Goal: Task Accomplishment & Management: Manage account settings

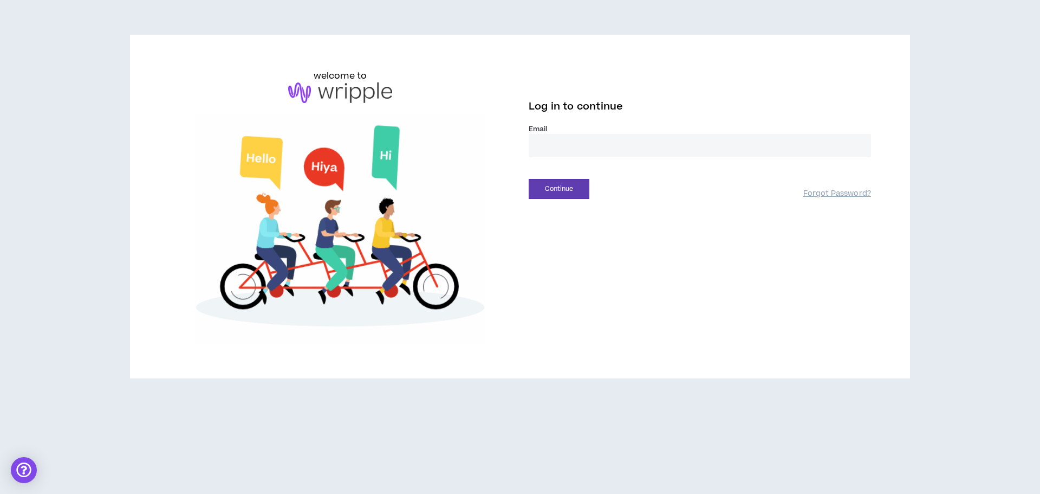
click at [634, 144] on input "email" at bounding box center [700, 145] width 342 height 23
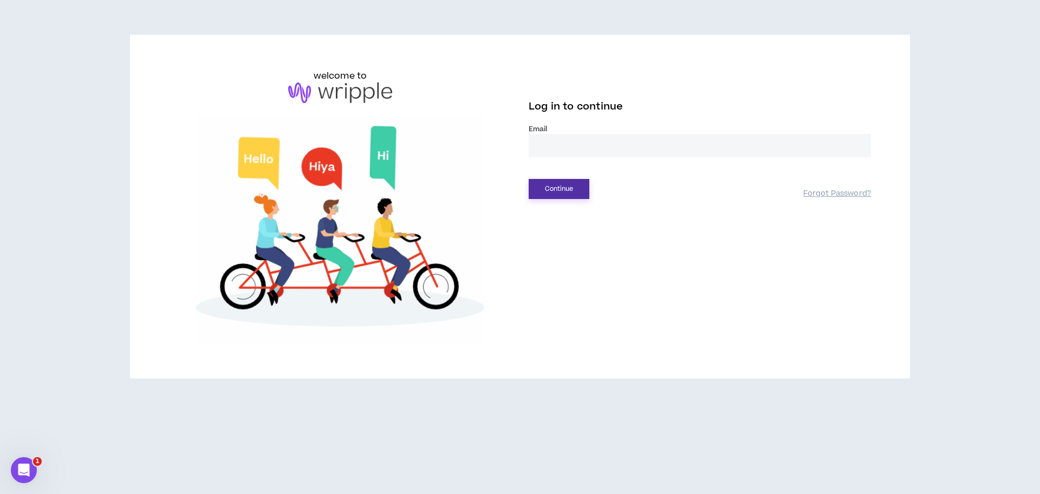
type input "**********"
click at [567, 191] on button "Continue" at bounding box center [559, 189] width 61 height 20
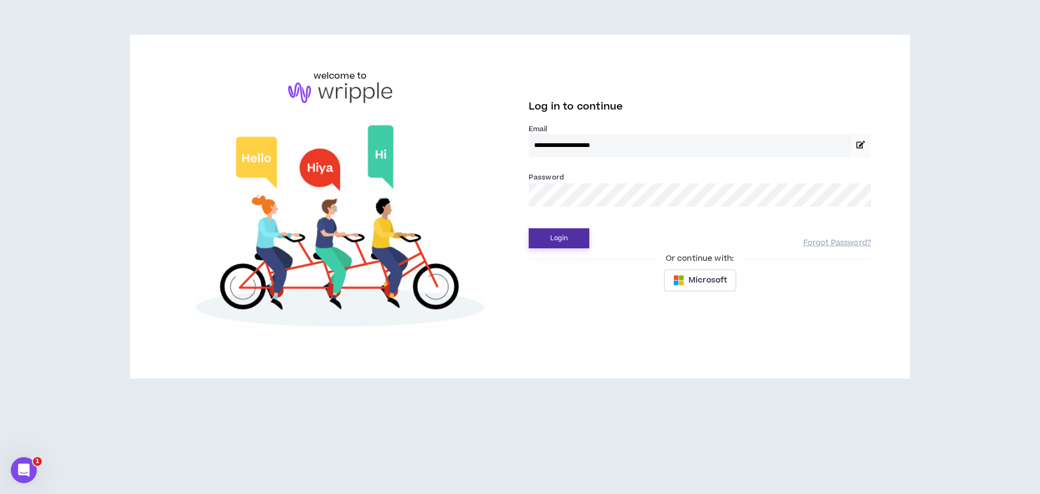
click at [568, 238] on button "Login" at bounding box center [559, 238] width 61 height 20
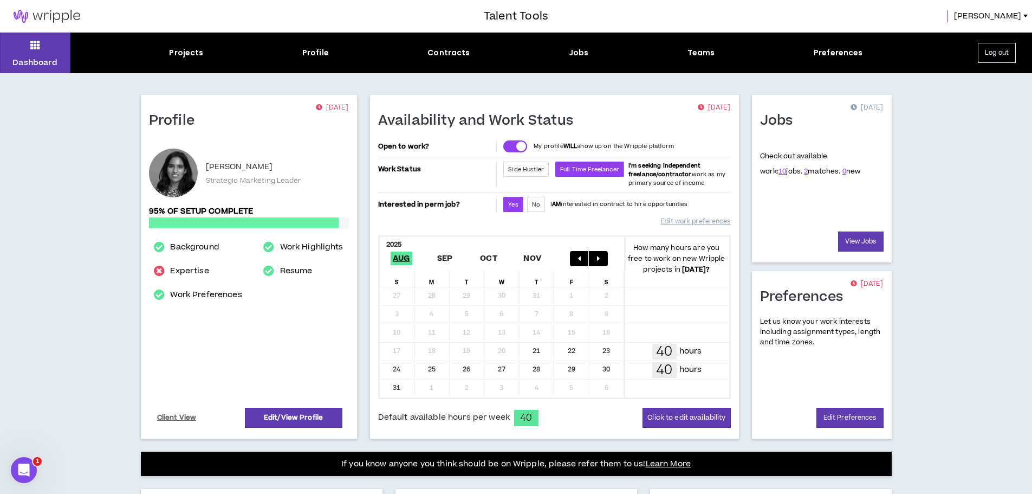
click at [581, 63] on div "Dashboard Projects Profile Contracts Jobs Teams Preferences Log out" at bounding box center [516, 53] width 1032 height 41
click at [569, 51] on div "Jobs" at bounding box center [579, 52] width 20 height 11
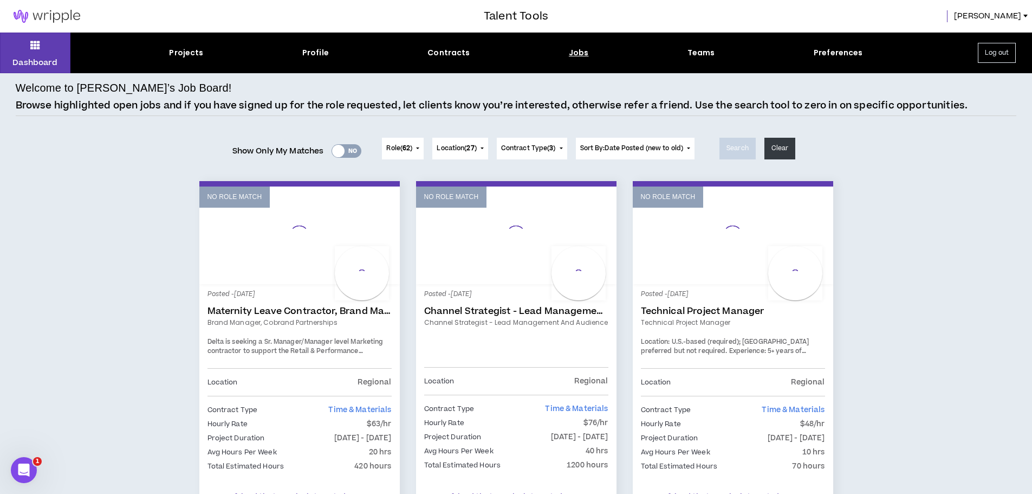
click at [324, 309] on link "Maternity Leave Contractor, Brand Marketing Manager (Cobrand Partnerships)" at bounding box center [300, 311] width 184 height 11
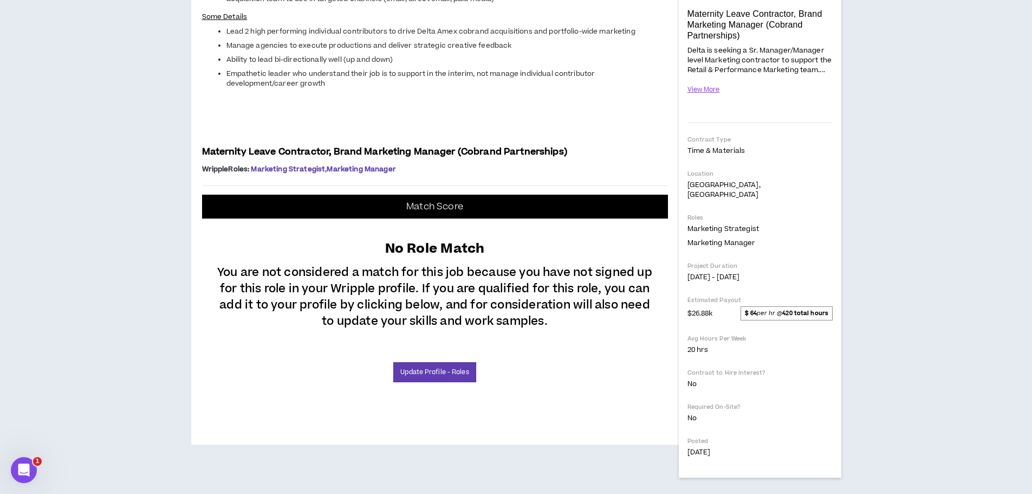
scroll to position [451, 0]
click at [452, 382] on link "Update Profile - Roles" at bounding box center [434, 372] width 82 height 20
select select "**"
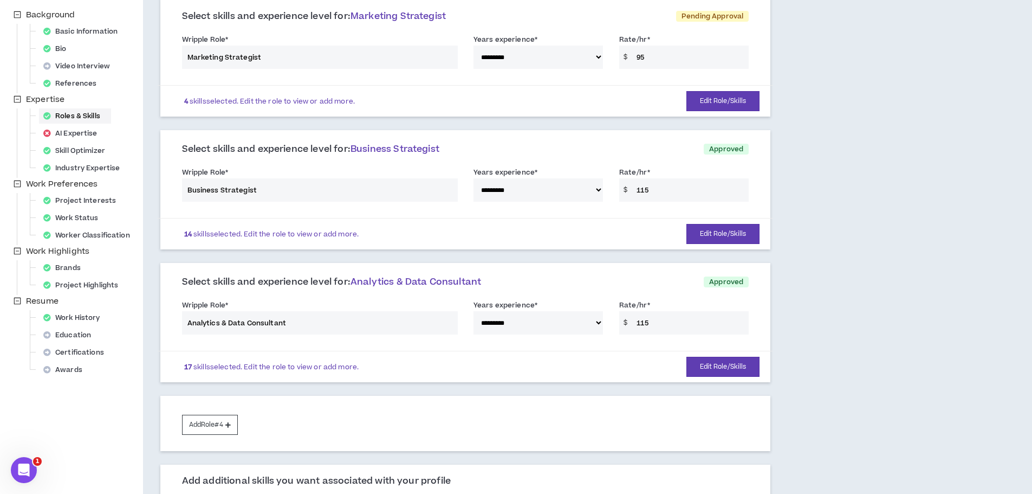
scroll to position [217, 0]
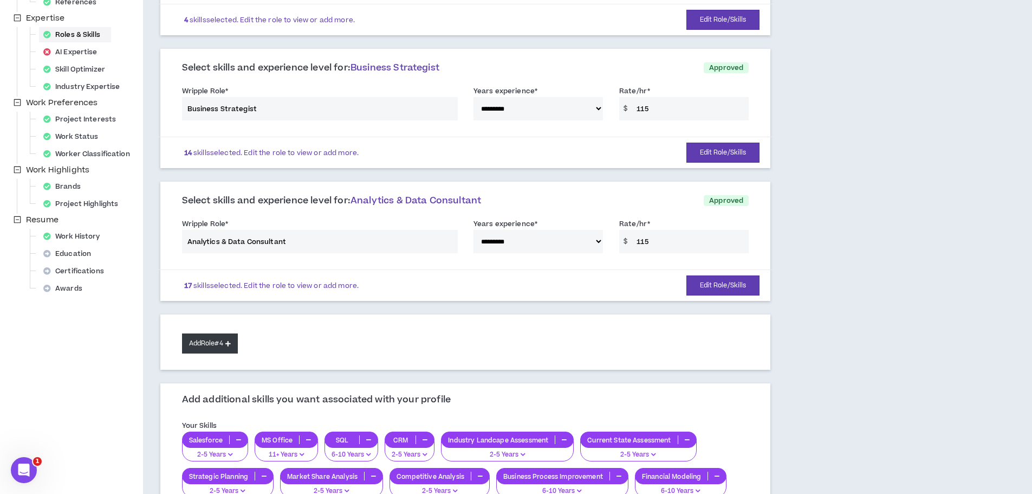
click at [227, 351] on button "Add Role #4" at bounding box center [210, 343] width 56 height 20
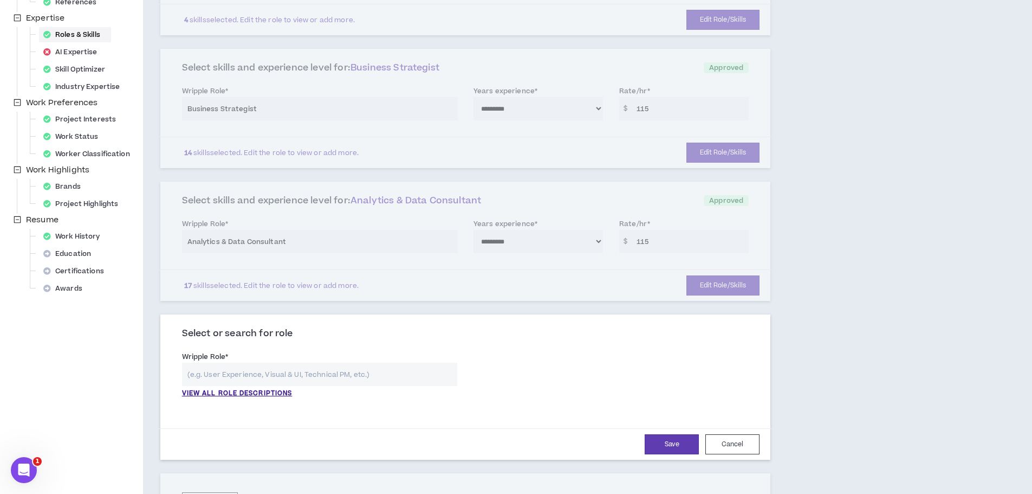
click at [296, 377] on input "text" at bounding box center [319, 373] width 275 height 23
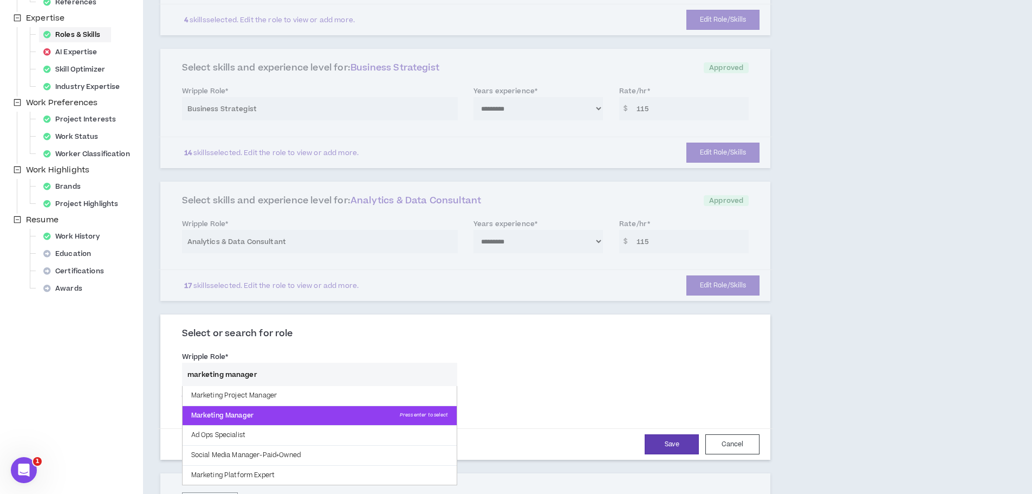
click at [310, 410] on p "Marketing Manager Press enter to select" at bounding box center [320, 416] width 274 height 20
type input "Marketing Manager"
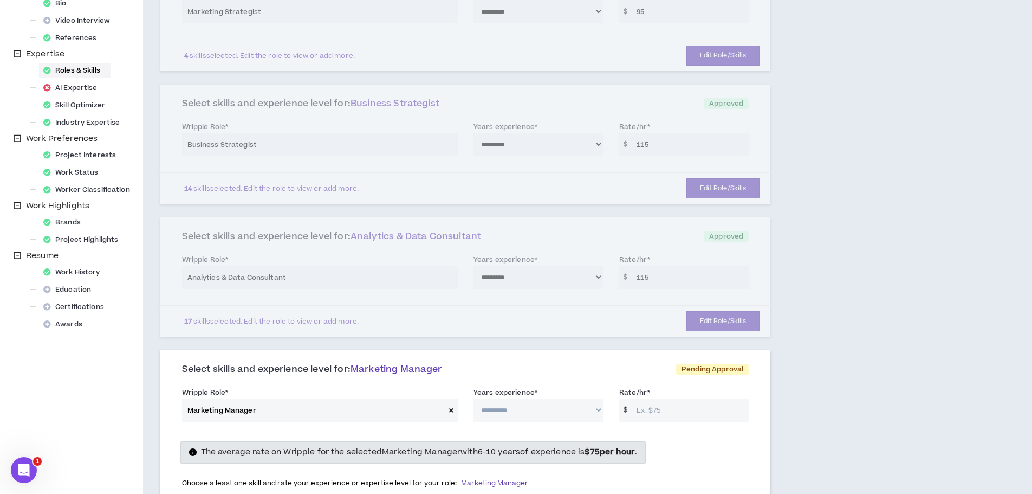
scroll to position [271, 0]
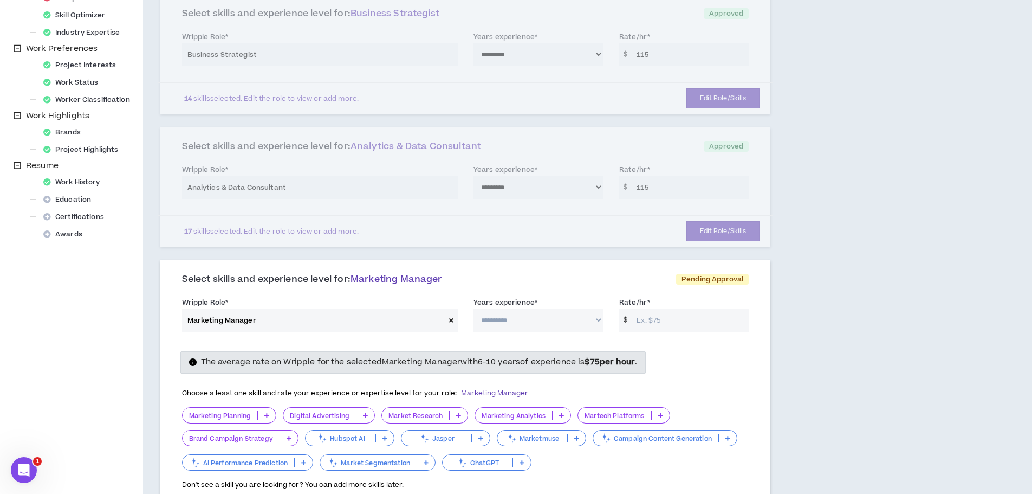
click at [677, 322] on input "Rate/hr *" at bounding box center [690, 319] width 118 height 23
type input "75"
click at [588, 322] on select "**********" at bounding box center [538, 319] width 129 height 23
select select "**"
click at [474, 308] on select "**********" at bounding box center [538, 319] width 129 height 23
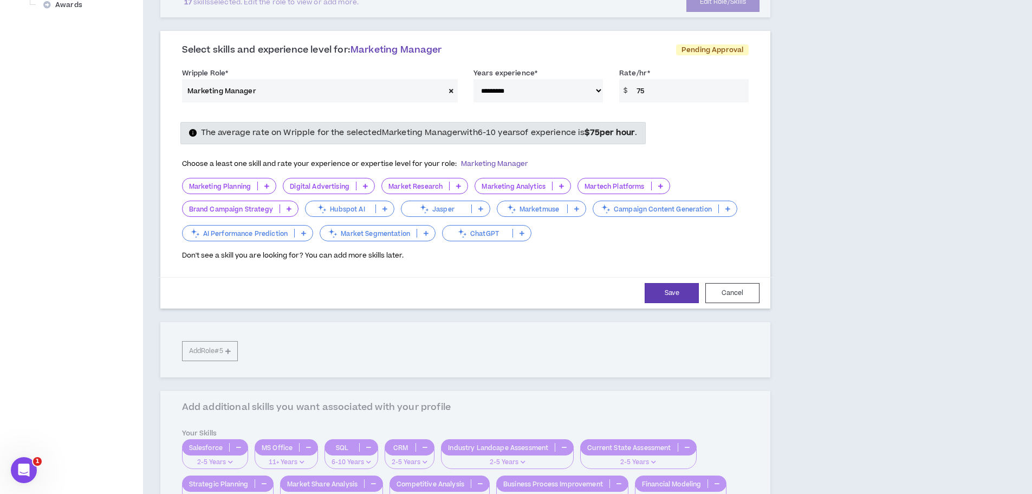
scroll to position [542, 0]
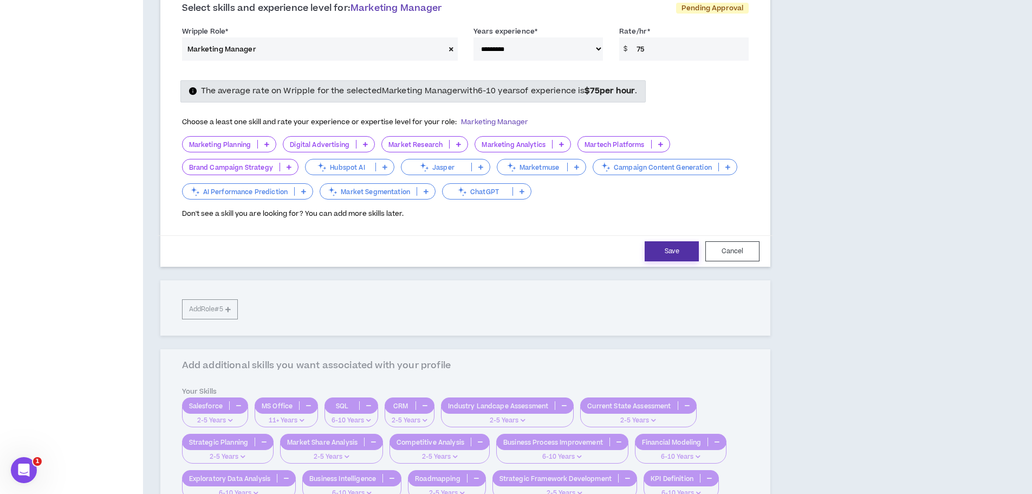
click at [671, 256] on button "Save" at bounding box center [672, 251] width 54 height 20
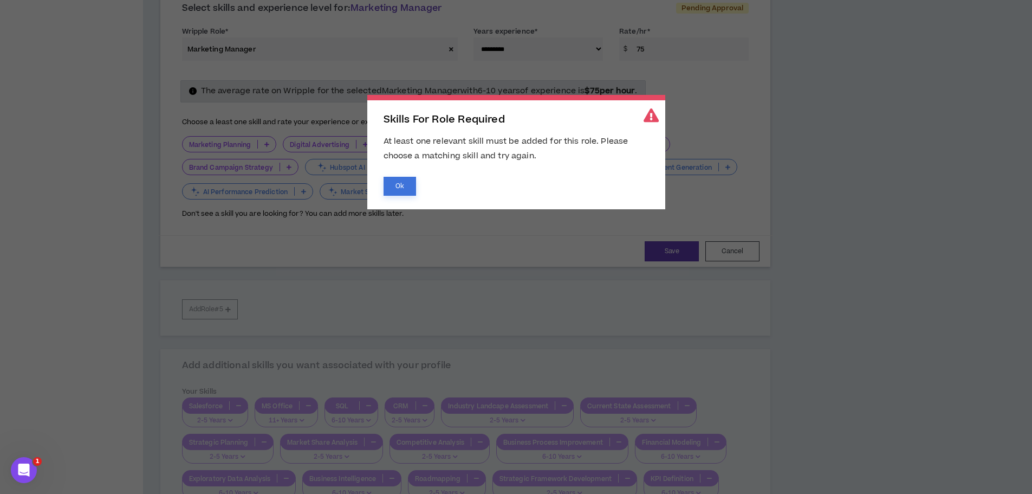
click at [399, 185] on button "Ok" at bounding box center [400, 186] width 33 height 19
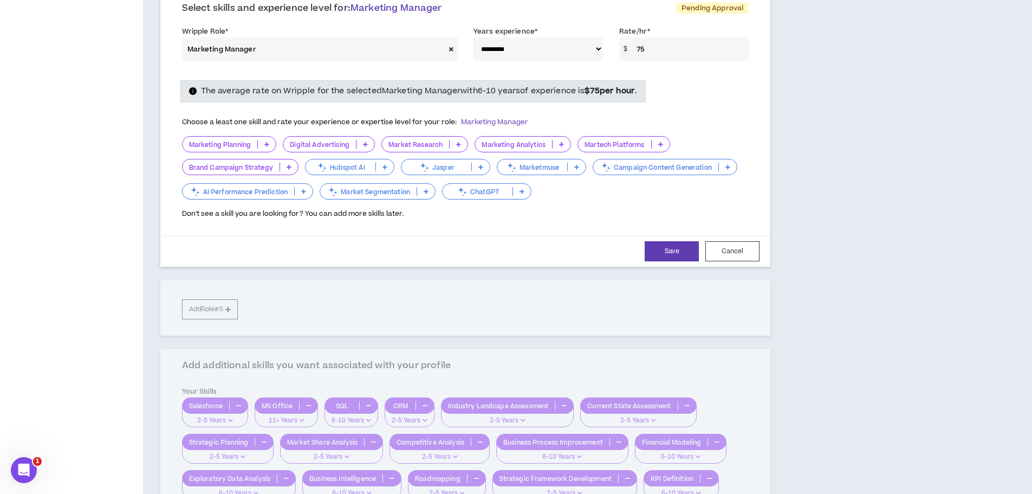
click at [269, 143] on icon at bounding box center [266, 143] width 5 height 5
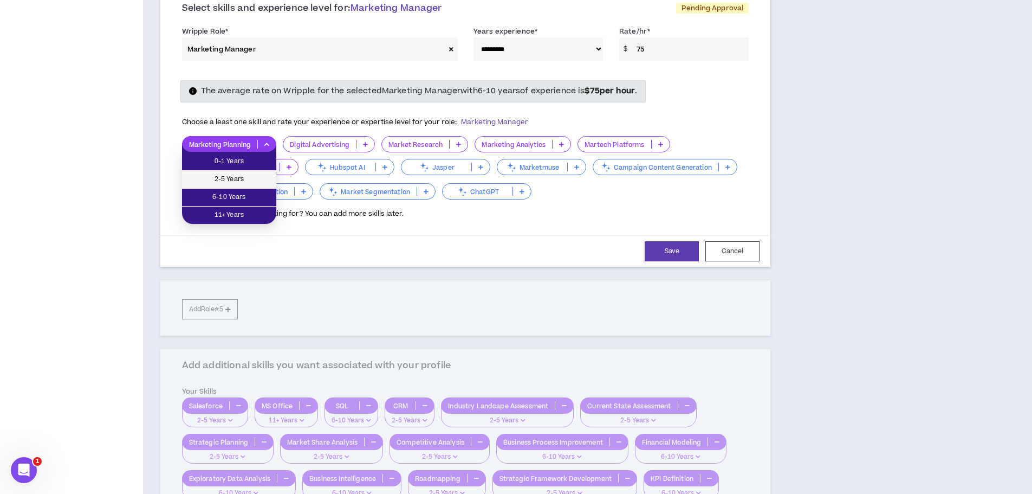
click at [264, 174] on span "2-5 Years" at bounding box center [229, 179] width 81 height 12
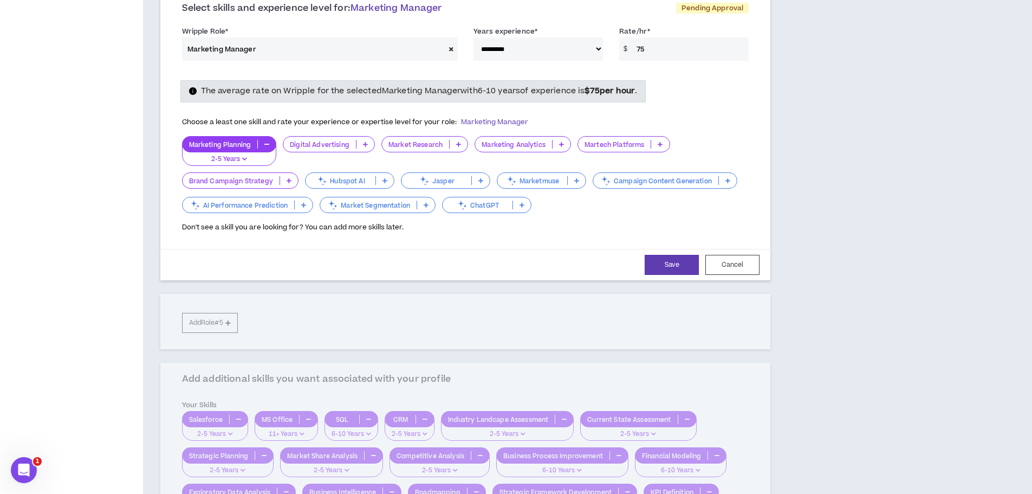
click at [563, 145] on icon at bounding box center [561, 143] width 5 height 5
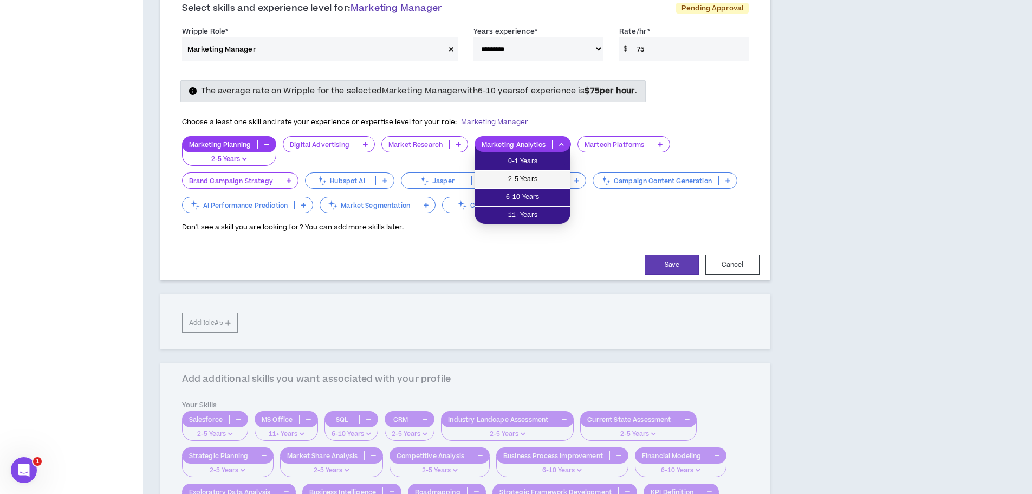
click at [553, 176] on span "2-5 Years" at bounding box center [522, 179] width 83 height 12
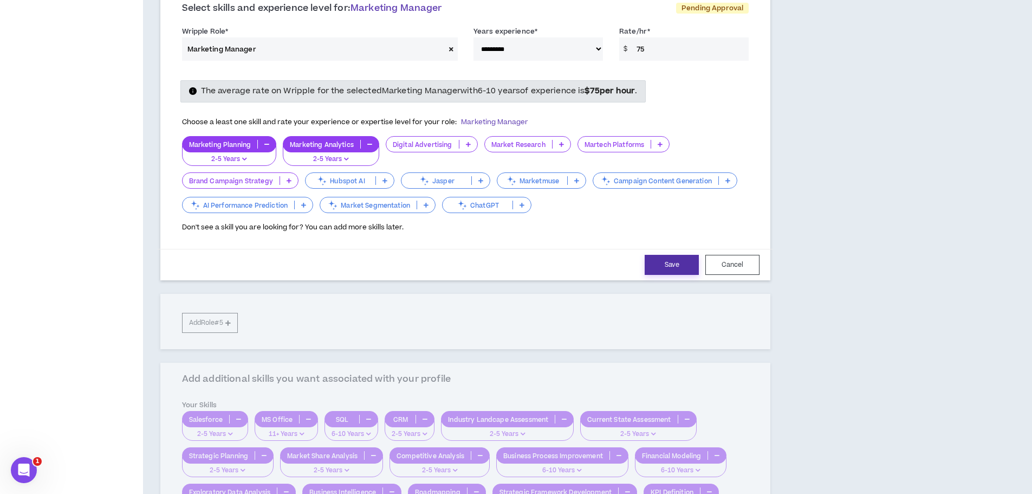
click at [673, 268] on button "Save" at bounding box center [672, 265] width 54 height 20
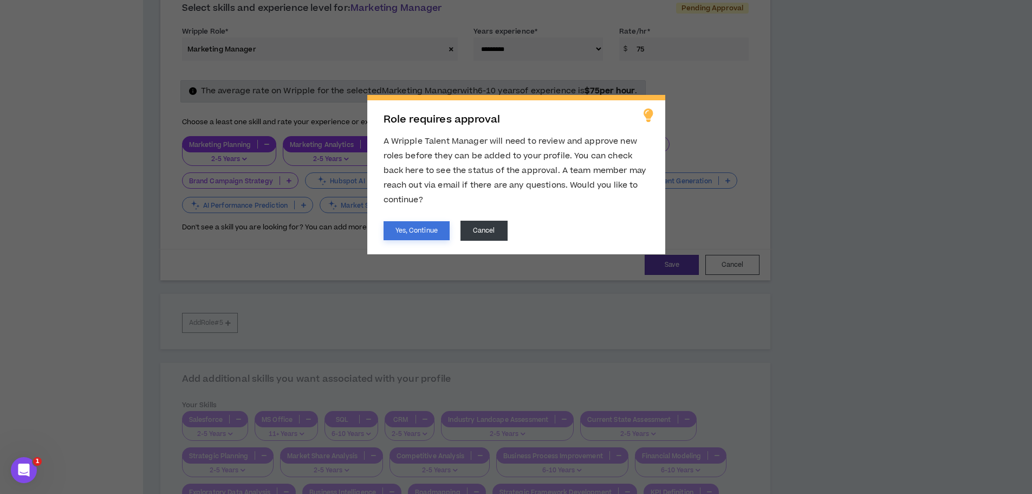
click at [424, 232] on button "Yes, Continue" at bounding box center [417, 230] width 66 height 19
select select "**"
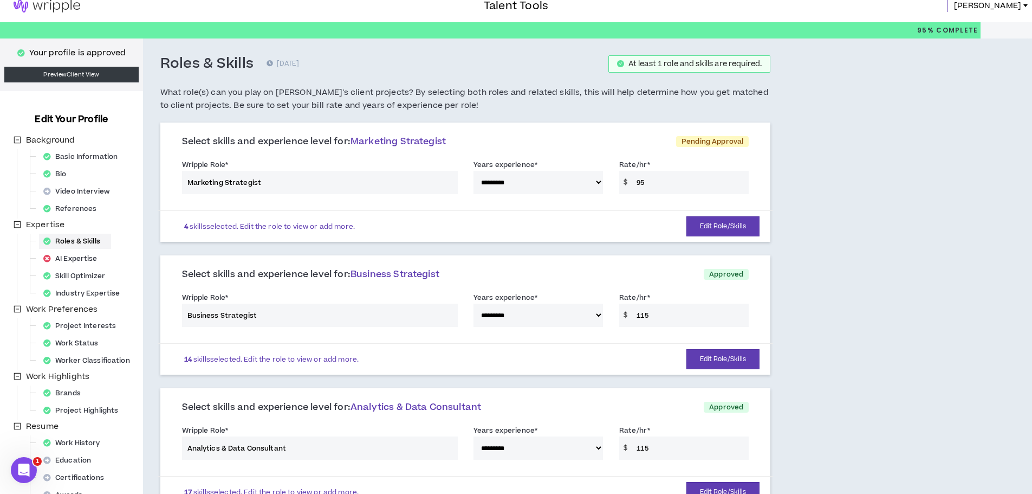
scroll to position [0, 0]
